Goal: Find specific page/section: Find specific page/section

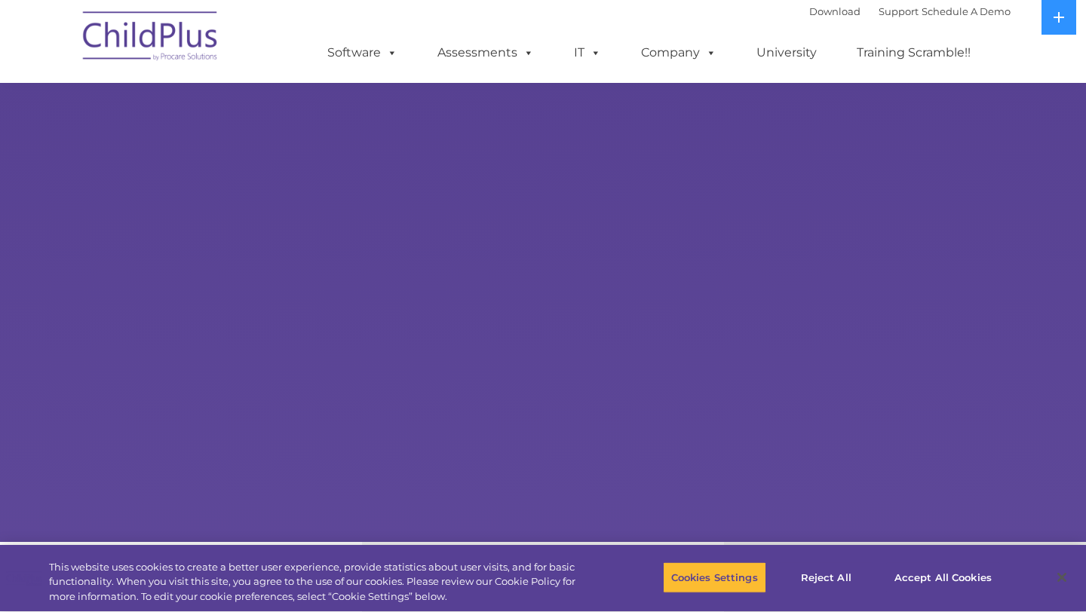
scroll to position [53, 0]
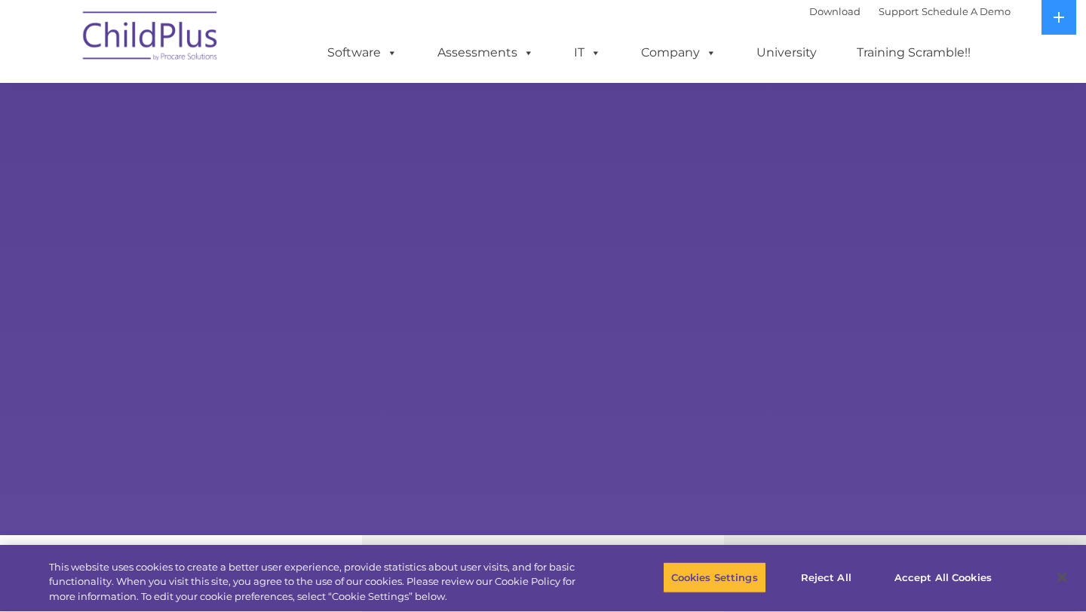
select select "MEDIUM"
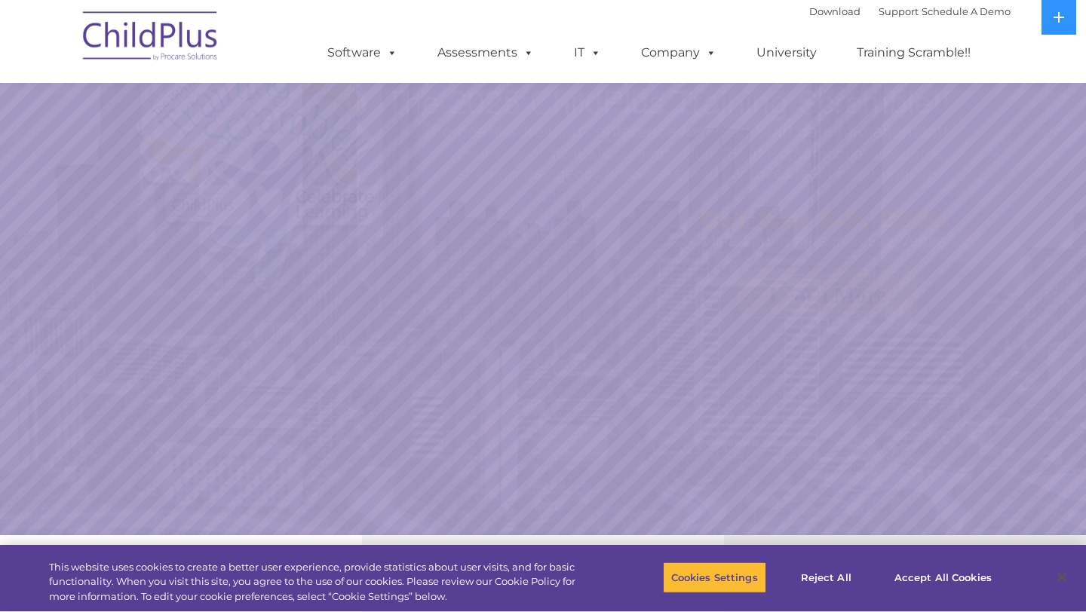
scroll to position [54, 0]
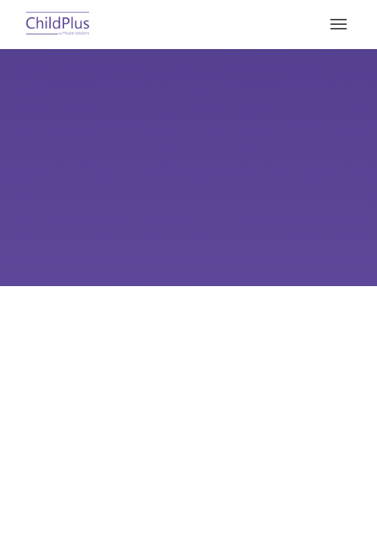
type input ""
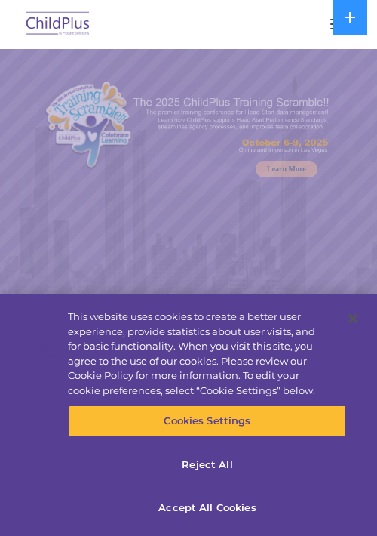
select select "MEDIUM"
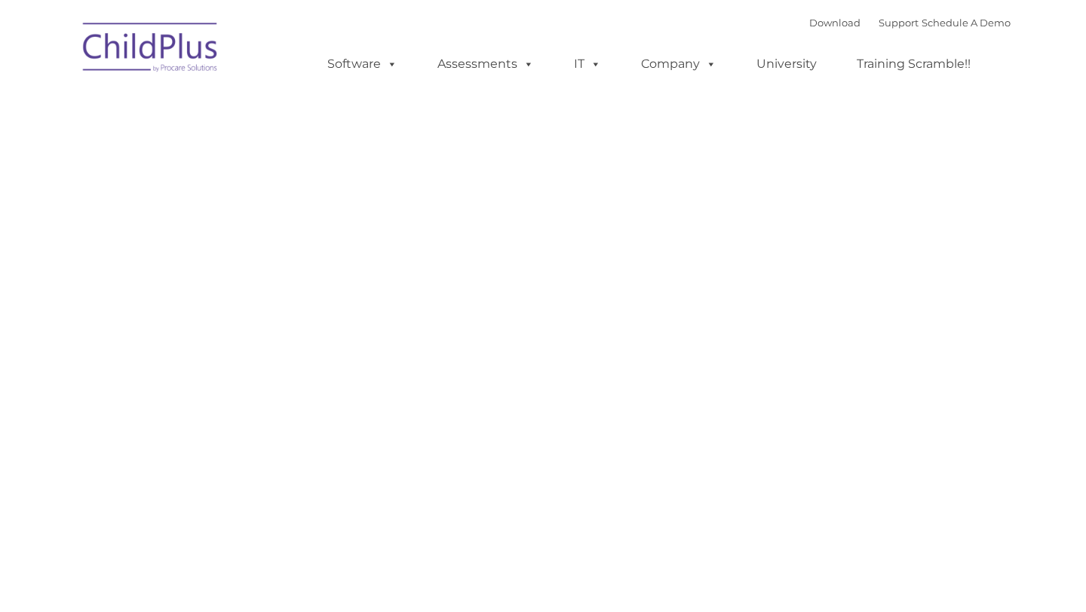
type input ""
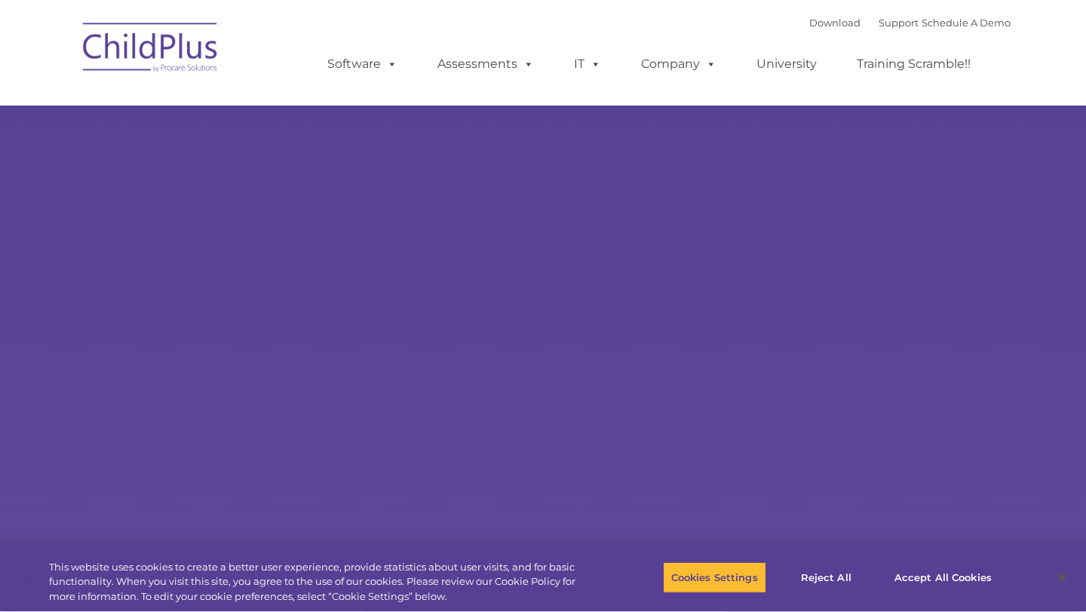
type input ""
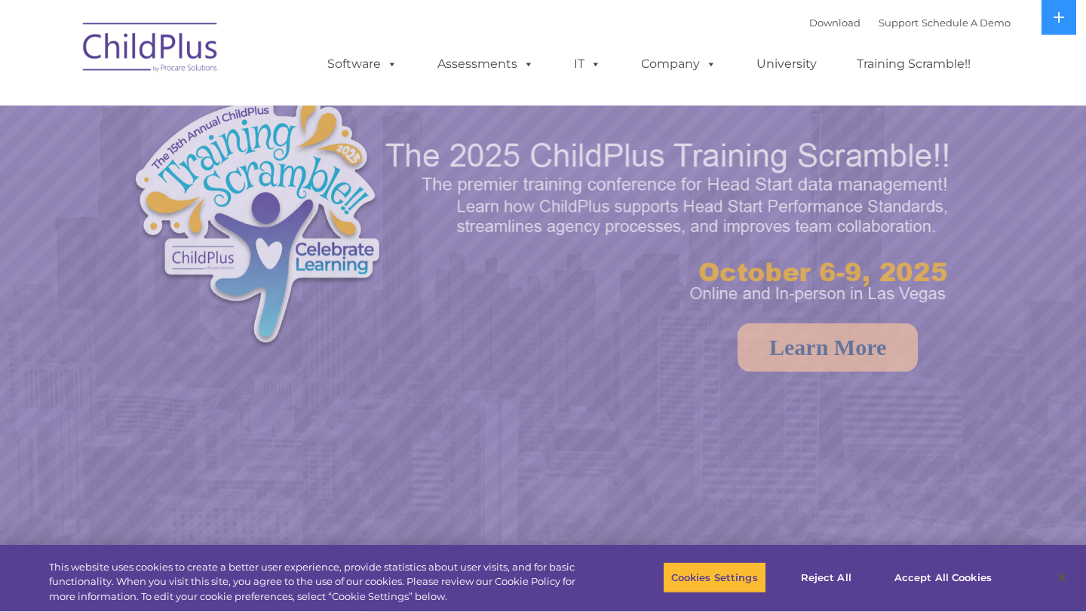
select select "MEDIUM"
